Goal: Task Accomplishment & Management: Manage account settings

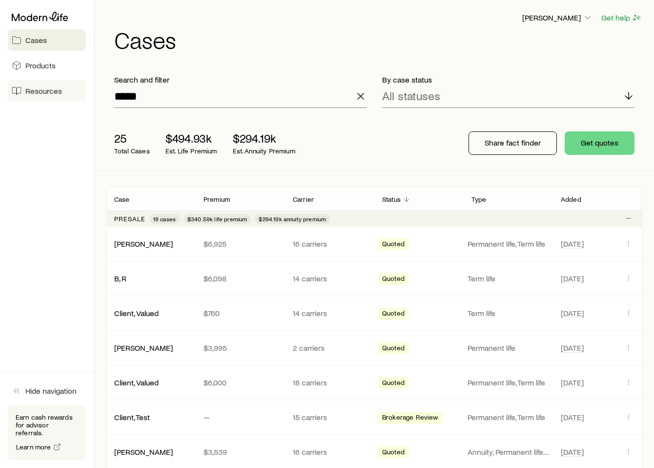
click at [54, 90] on span "Resources" at bounding box center [43, 91] width 37 height 10
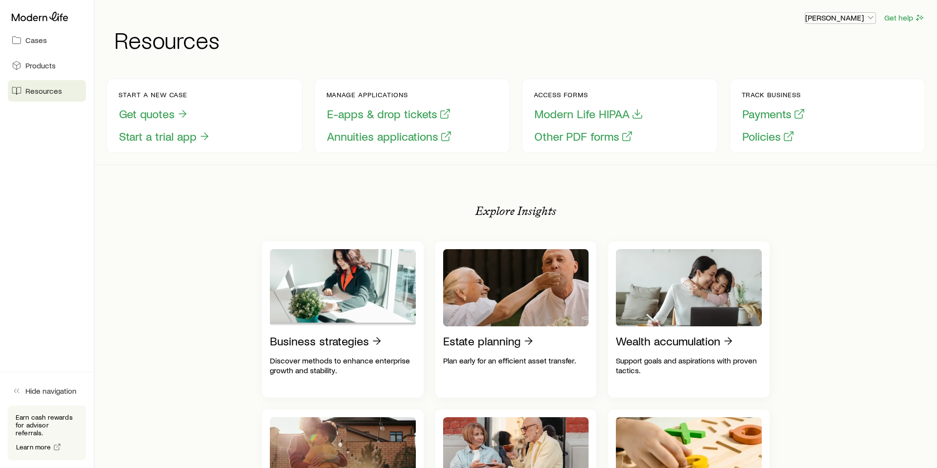
click at [654, 19] on p "[PERSON_NAME]" at bounding box center [840, 18] width 70 height 10
click at [654, 47] on span "Licenses and contracts" at bounding box center [821, 45] width 80 height 10
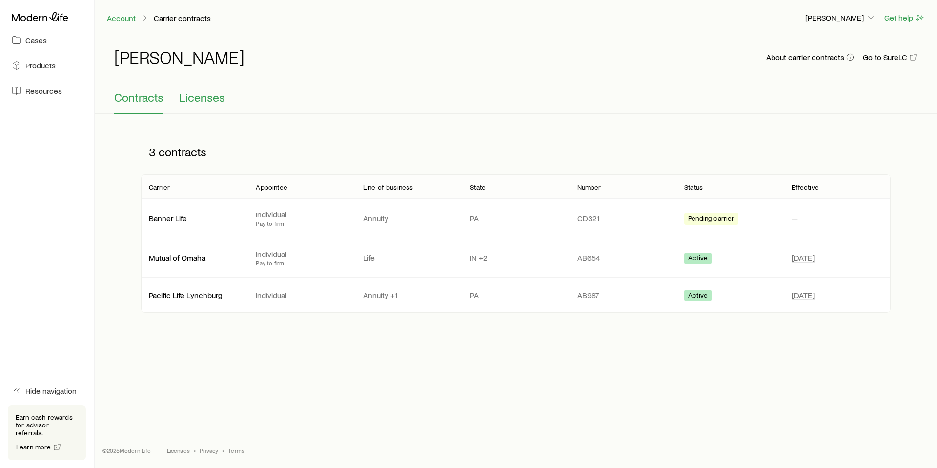
click at [215, 97] on span "Licenses" at bounding box center [202, 97] width 46 height 14
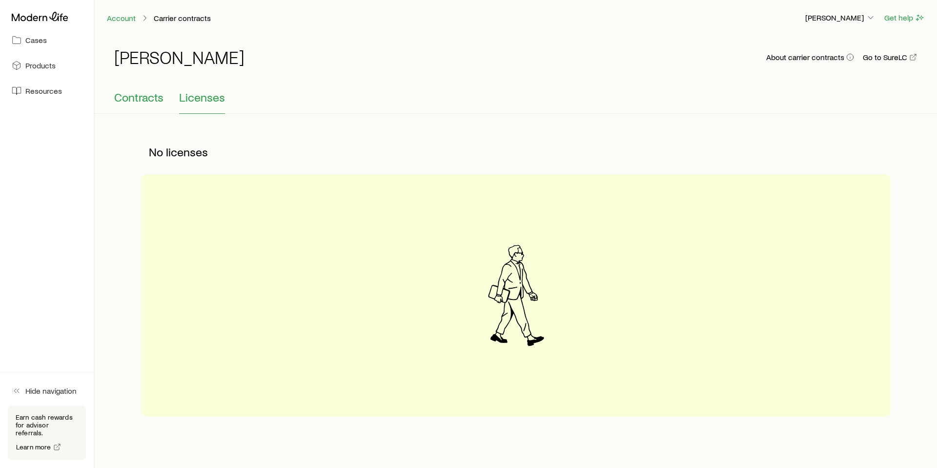
click at [130, 102] on span "Contracts" at bounding box center [138, 97] width 49 height 14
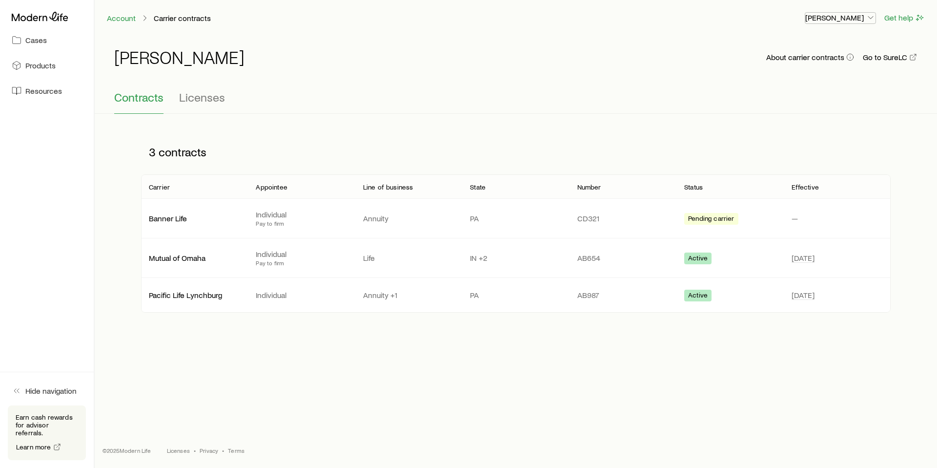
click at [654, 18] on p "[PERSON_NAME]" at bounding box center [840, 18] width 70 height 10
click at [654, 118] on span "Sign out" at bounding box center [794, 118] width 27 height 10
